Goal: Find specific page/section: Find specific page/section

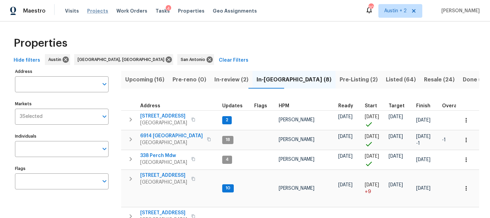
click at [94, 12] on span "Projects" at bounding box center [97, 10] width 21 height 7
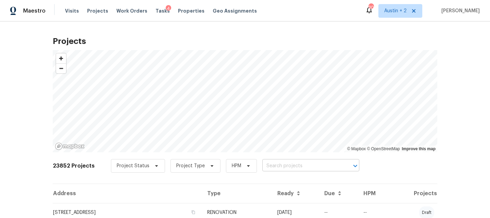
click at [277, 166] on input "text" at bounding box center [302, 166] width 78 height 11
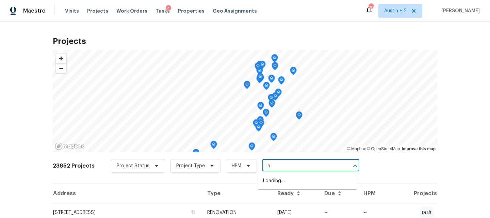
type input "l"
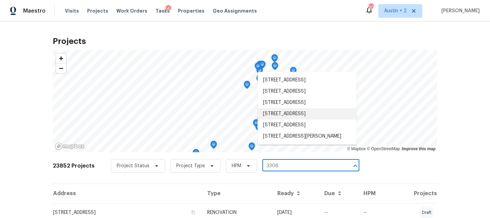
scroll to position [14, 0]
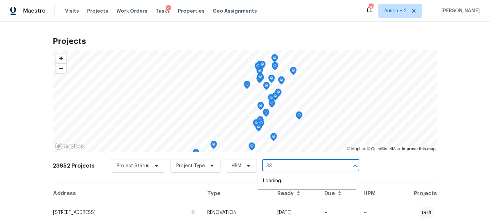
type input "3"
type input "[PERSON_NAME]"
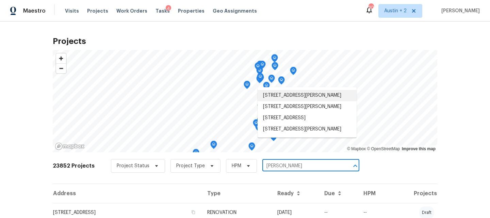
click at [291, 98] on li "[STREET_ADDRESS][PERSON_NAME]" at bounding box center [307, 95] width 99 height 11
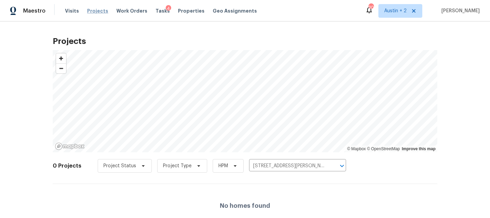
click at [93, 11] on span "Projects" at bounding box center [97, 10] width 21 height 7
click at [88, 7] on div "Visits Projects Work Orders Tasks 4 Properties Geo Assignments" at bounding box center [165, 11] width 200 height 14
click at [89, 10] on span "Projects" at bounding box center [97, 10] width 21 height 7
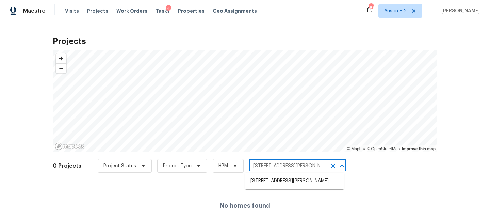
click at [298, 169] on input "[STREET_ADDRESS][PERSON_NAME]" at bounding box center [288, 166] width 78 height 11
click at [285, 179] on li "[STREET_ADDRESS][PERSON_NAME]" at bounding box center [294, 180] width 99 height 11
